Goal: Task Accomplishment & Management: Use online tool/utility

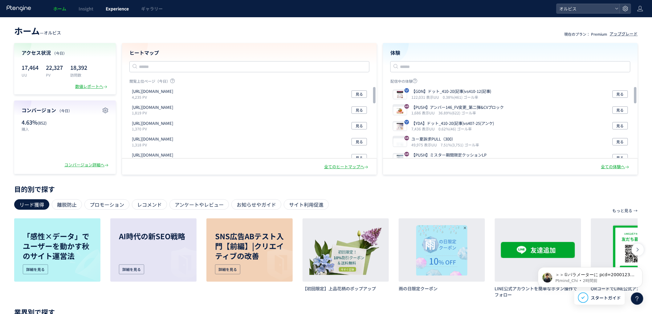
click at [127, 6] on span "Experience" at bounding box center [117, 9] width 23 height 6
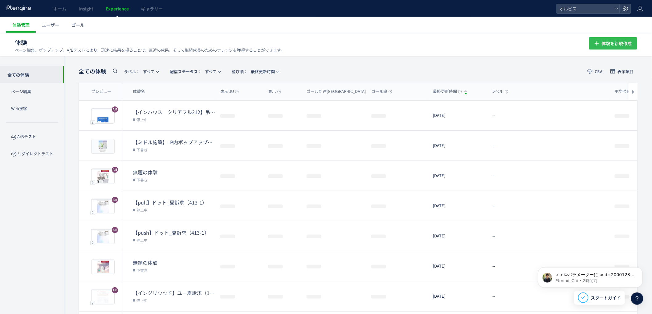
click at [602, 41] on span "体験を新規作成" at bounding box center [617, 43] width 30 height 12
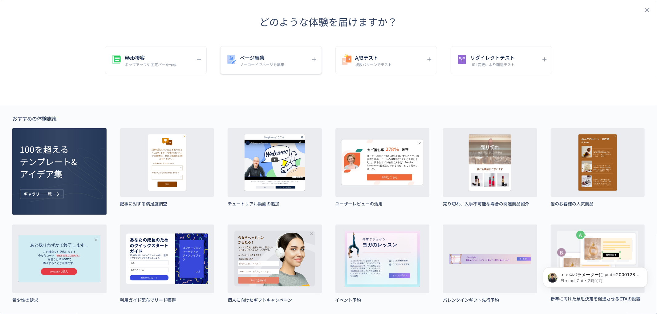
click at [253, 65] on p "ノーコードでページを編集" at bounding box center [262, 64] width 44 height 5
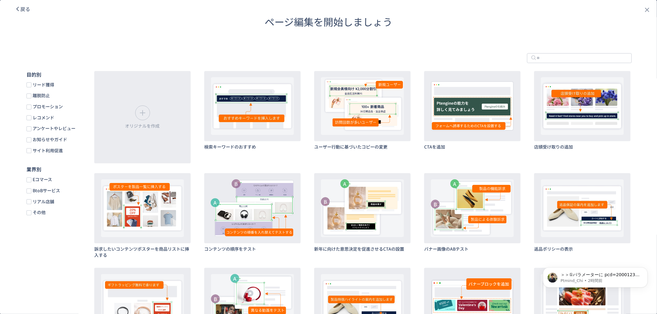
click at [15, 6] on icon "dialog" at bounding box center [18, 9] width 6 height 6
click at [23, 10] on header "ページ編集を開始しましょう" at bounding box center [328, 22] width 657 height 44
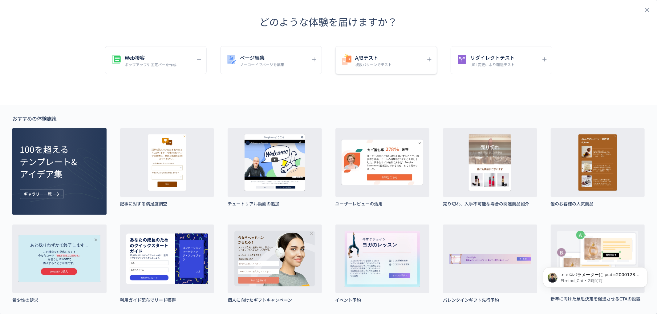
click at [387, 53] on h5 "A/Bテスト" at bounding box center [373, 57] width 37 height 9
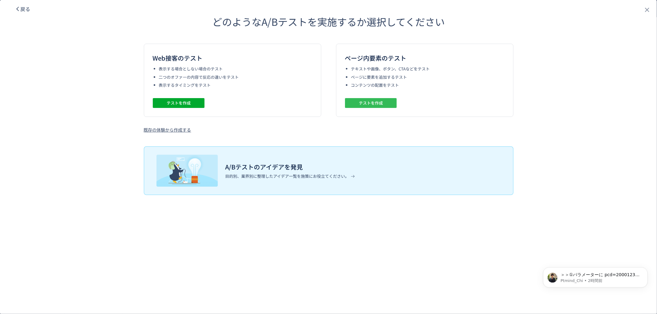
click at [371, 100] on span "テストを作成" at bounding box center [371, 103] width 24 height 10
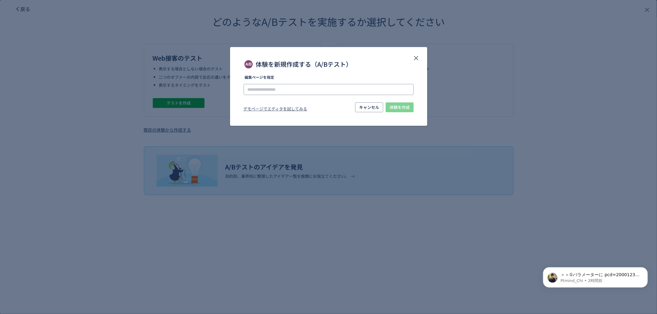
click at [325, 93] on input "体験を新規作成する（A/Bテスト）" at bounding box center [329, 89] width 170 height 11
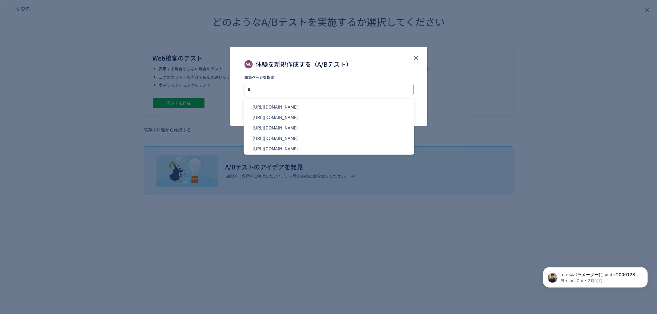
type input "*"
click at [331, 149] on li "[URL][DOMAIN_NAME]" at bounding box center [328, 149] width 165 height 10
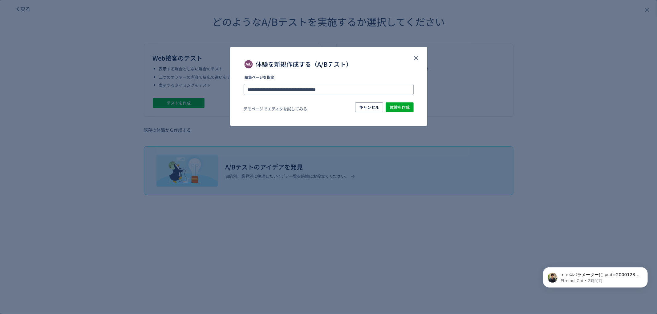
click at [333, 90] on input "**********" at bounding box center [329, 89] width 170 height 11
type input "**********"
click at [359, 110] on li "[URL][DOMAIN_NAME]" at bounding box center [328, 107] width 165 height 10
click at [395, 109] on span "体験を作成" at bounding box center [400, 108] width 20 height 10
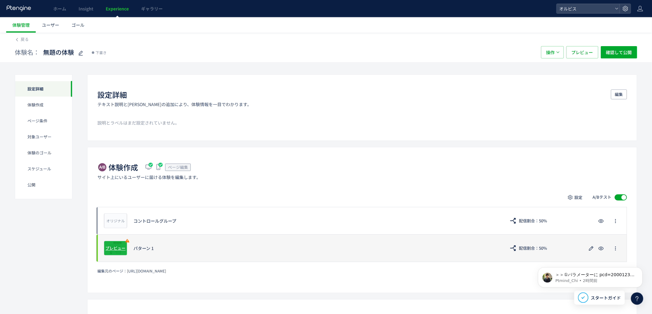
click at [113, 250] on span "プレビュー" at bounding box center [116, 248] width 20 height 6
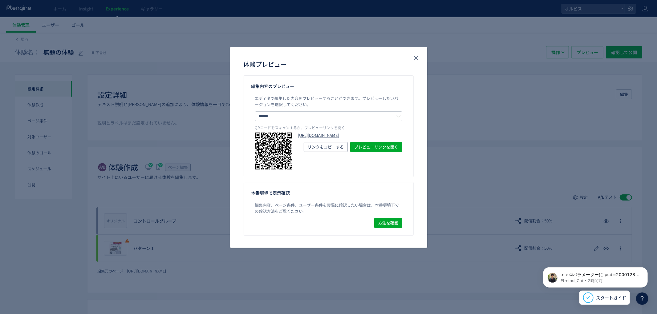
click at [322, 139] on link "[URL][DOMAIN_NAME]" at bounding box center [350, 136] width 104 height 6
